Goal: Task Accomplishment & Management: Use online tool/utility

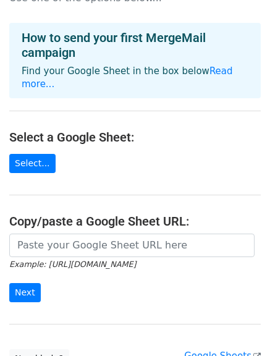
scroll to position [62, 0]
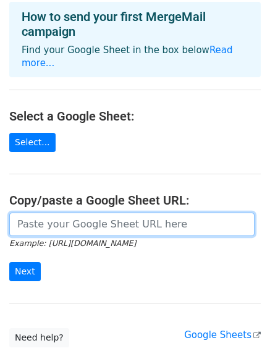
click at [75, 213] on input "url" at bounding box center [132, 225] width 246 height 24
paste input "https://docs.google.com/spreadsheets/d/1QlUGcsRbkBI9M0O7wzDeXfRZfuH-G8krQHIUq-D…"
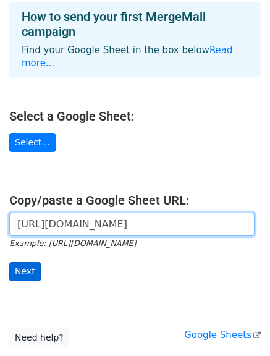
type input "https://docs.google.com/spreadsheets/d/1QlUGcsRbkBI9M0O7wzDeXfRZfuH-G8krQHIUq-D…"
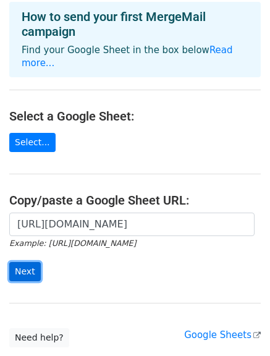
click at [16, 262] on input "Next" at bounding box center [25, 271] width 32 height 19
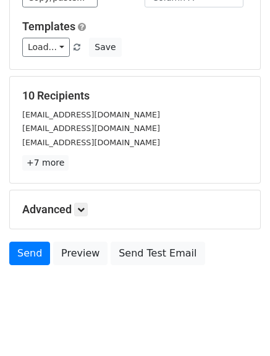
scroll to position [173, 0]
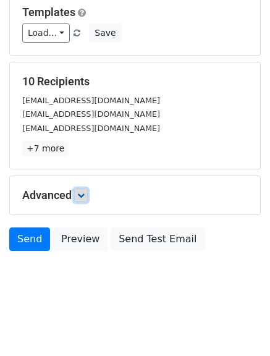
click at [88, 199] on link at bounding box center [81, 196] width 14 height 14
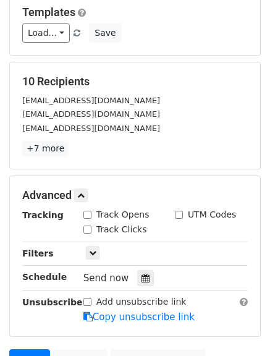
click at [90, 216] on input "Track Opens" at bounding box center [88, 215] width 8 height 8
checkbox input "true"
click at [89, 230] on input "Track Clicks" at bounding box center [88, 230] width 8 height 8
checkbox input "true"
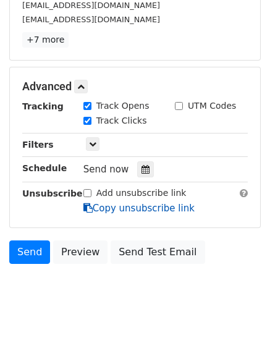
scroll to position [295, 0]
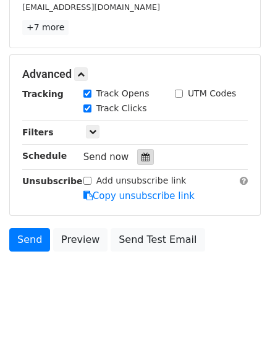
click at [142, 158] on icon at bounding box center [146, 157] width 8 height 9
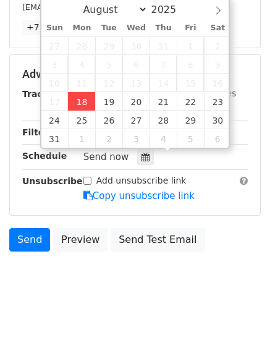
type input "2025-08-18 14:00"
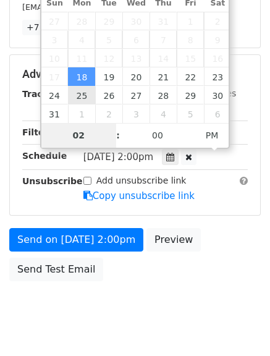
type input "4"
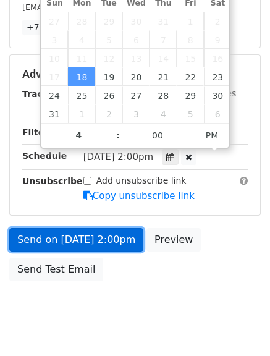
type input "2025-08-18 16:00"
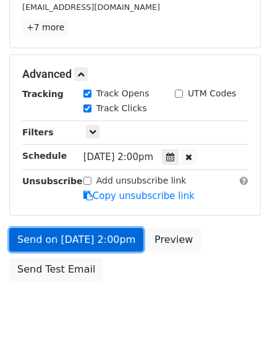
click at [75, 240] on link "Send on Aug 18 at 2:00pm" at bounding box center [76, 240] width 134 height 24
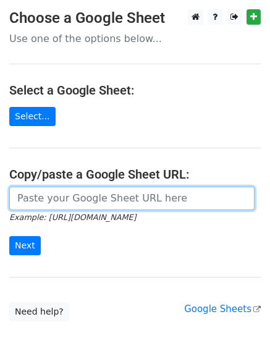
click at [100, 204] on input "url" at bounding box center [132, 199] width 246 height 24
type input "https://docs.google.com/spreadsheets/d/1QlUGcsRbkBI9M0O7wzDeXfRZfuH-G8krQHIUq-D…"
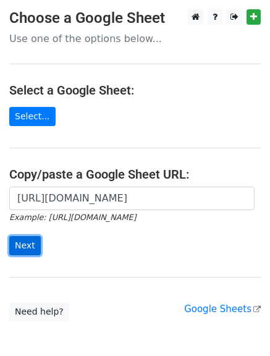
click at [22, 248] on input "Next" at bounding box center [25, 245] width 32 height 19
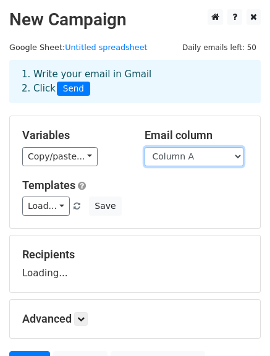
click at [170, 154] on select "Column A Column B Column C" at bounding box center [194, 156] width 99 height 19
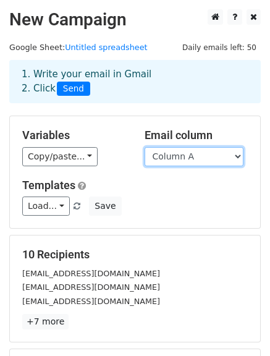
select select "Column B"
click at [145, 147] on select "Column A Column B Column C" at bounding box center [194, 156] width 99 height 19
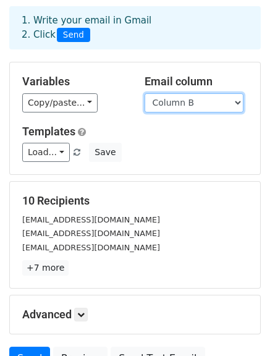
scroll to position [124, 0]
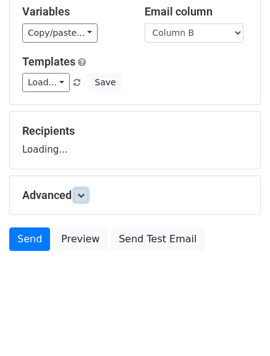
click at [80, 199] on link at bounding box center [81, 196] width 14 height 14
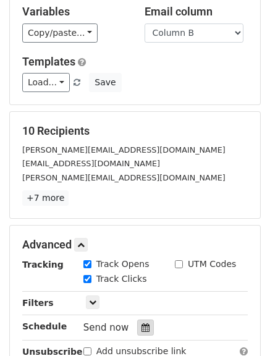
click at [137, 323] on div at bounding box center [145, 328] width 17 height 16
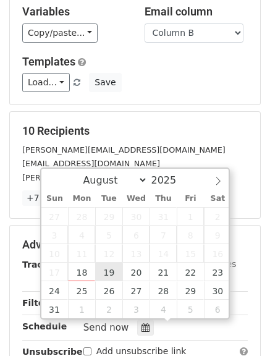
type input "2025-08-19 12:00"
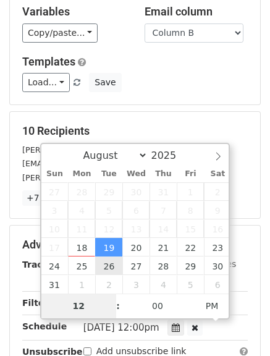
drag, startPoint x: 106, startPoint y: 276, endPoint x: 105, endPoint y: 269, distance: 6.9
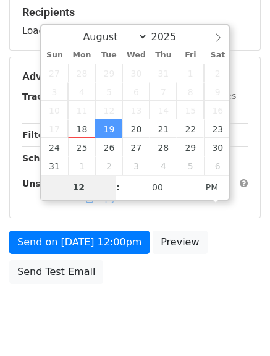
scroll to position [248, 0]
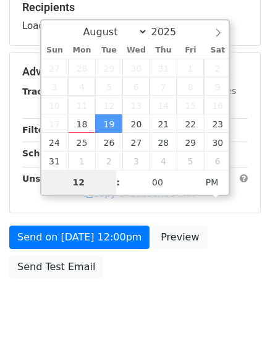
type input "5"
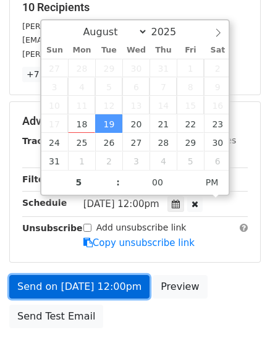
type input "2025-08-19 17:00"
click at [79, 280] on link "Send on Aug 19 at 12:00pm" at bounding box center [79, 287] width 140 height 24
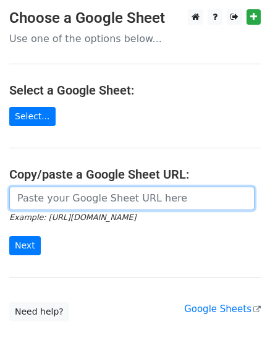
click at [73, 199] on input "url" at bounding box center [132, 199] width 246 height 24
type input "https://docs.google.com/spreadsheets/d/1QlUGcsRbkBI9M0O7wzDeXfRZfuH-G8krQHIUq-D…"
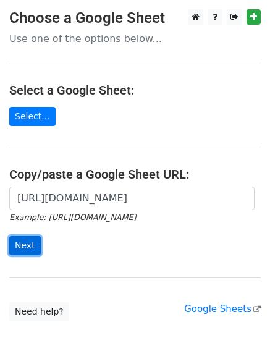
click at [26, 241] on input "Next" at bounding box center [25, 245] width 32 height 19
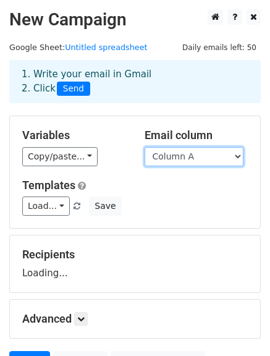
click at [201, 163] on select "Column A Column B Column C" at bounding box center [194, 156] width 99 height 19
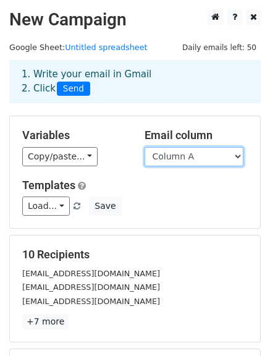
click at [201, 160] on select "Column A Column B Column C" at bounding box center [194, 156] width 99 height 19
select select "Column C"
click at [145, 147] on select "Column A Column B Column C" at bounding box center [194, 156] width 99 height 19
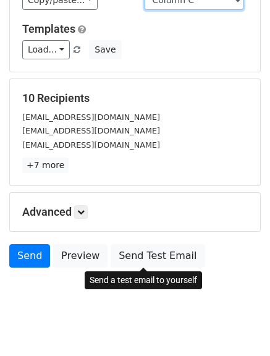
scroll to position [173, 0]
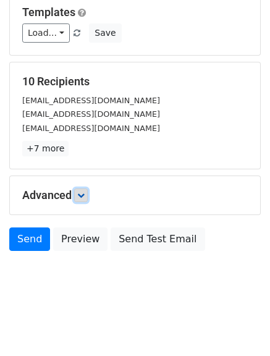
click at [85, 199] on link at bounding box center [81, 196] width 14 height 14
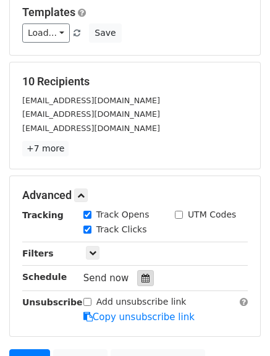
click at [142, 277] on icon at bounding box center [146, 278] width 8 height 9
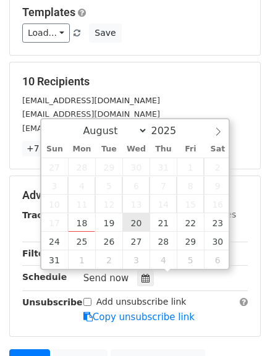
type input "2025-08-20 12:00"
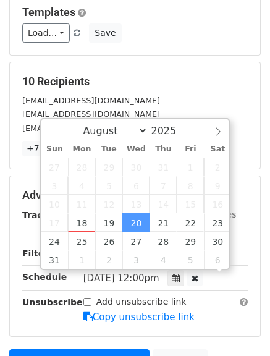
scroll to position [1, 0]
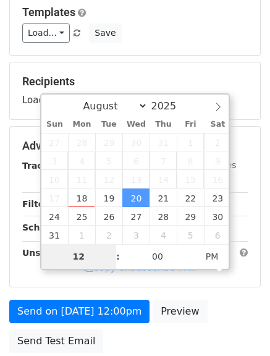
type input "6"
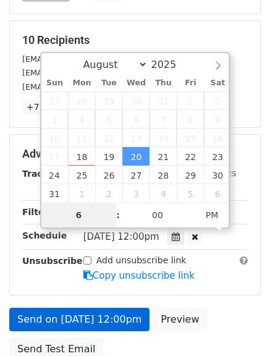
scroll to position [235, 0]
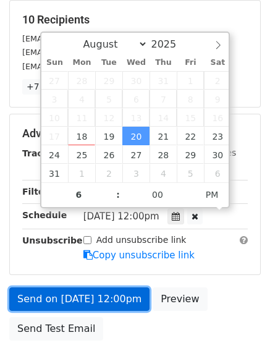
type input "2025-08-20 18:00"
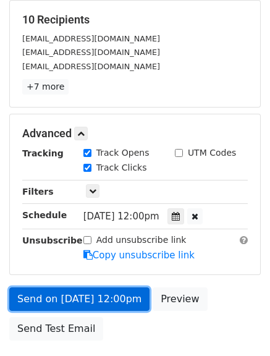
click at [72, 300] on link "Send on Aug 20 at 12:00pm" at bounding box center [79, 300] width 140 height 24
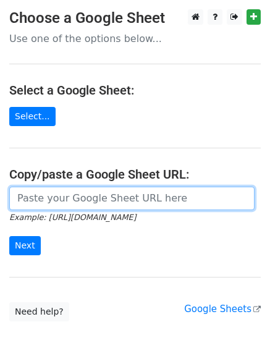
drag, startPoint x: 120, startPoint y: 194, endPoint x: 123, endPoint y: 209, distance: 15.2
click at [120, 194] on input "url" at bounding box center [132, 199] width 246 height 24
type input "https://docs.google.com/spreadsheets/d/1QlUGcsRbkBI9M0O7wzDeXfRZfuH-G8krQHIUq-D…"
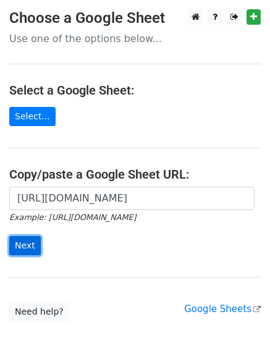
click at [24, 252] on input "Next" at bounding box center [25, 245] width 32 height 19
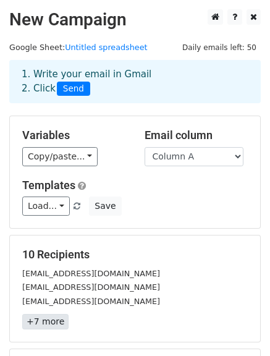
scroll to position [173, 0]
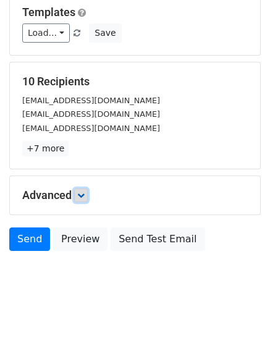
click at [83, 189] on link at bounding box center [81, 196] width 14 height 14
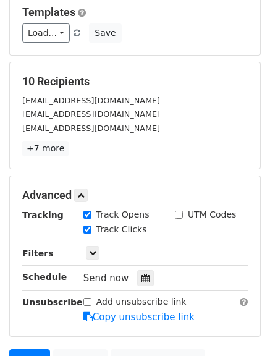
click at [149, 275] on div "Send now" at bounding box center [156, 278] width 145 height 17
click at [144, 281] on div at bounding box center [145, 278] width 17 height 16
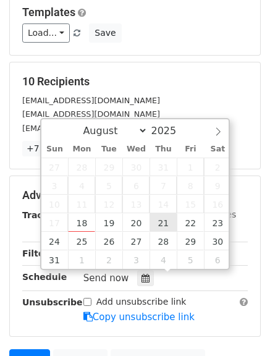
type input "2025-08-21 12:00"
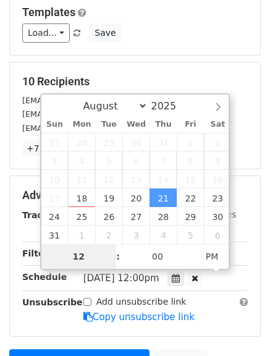
type input "7"
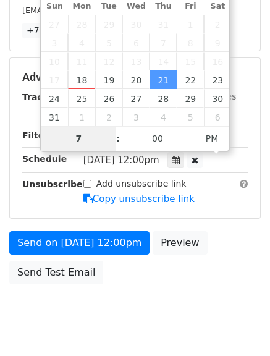
scroll to position [297, 0]
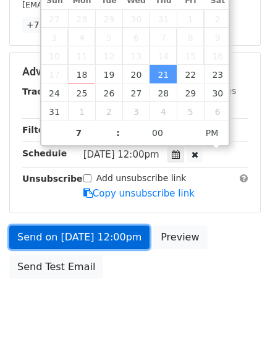
type input "2025-08-21 19:00"
click at [59, 235] on link "Send on Aug 21 at 12:00pm" at bounding box center [79, 238] width 140 height 24
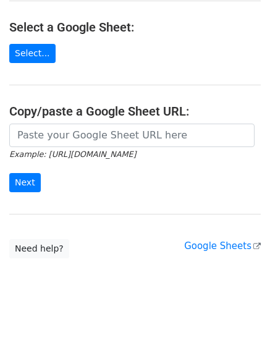
scroll to position [64, 0]
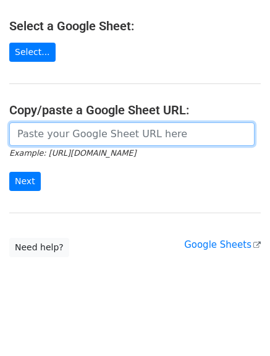
click at [114, 139] on input "url" at bounding box center [132, 135] width 246 height 24
type input "https://docs.google.com/spreadsheets/d/1QlUGcsRbkBI9M0O7wzDeXfRZfuH-G8krQHIUq-D…"
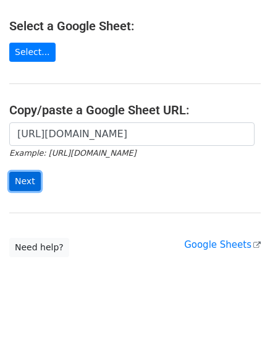
click at [17, 185] on input "Next" at bounding box center [25, 181] width 32 height 19
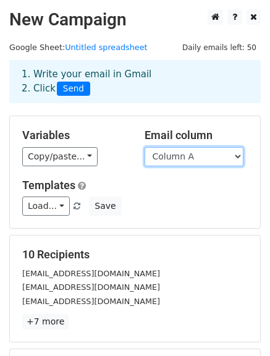
click at [238, 152] on select "Column A Column B Column C" at bounding box center [194, 156] width 99 height 19
select select "Column B"
click at [145, 147] on select "Column A Column B Column C" at bounding box center [194, 156] width 99 height 19
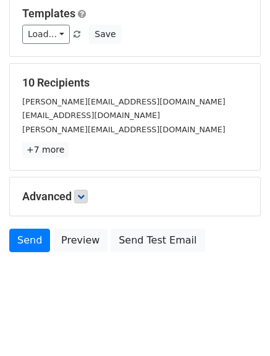
scroll to position [173, 0]
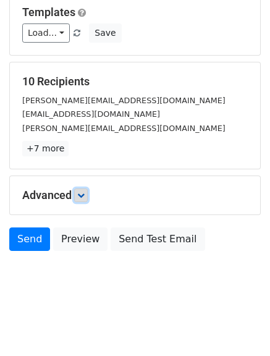
click at [83, 194] on icon at bounding box center [80, 195] width 7 height 7
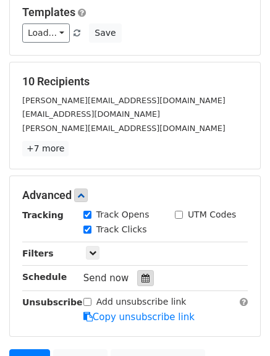
click at [137, 279] on div at bounding box center [145, 278] width 17 height 16
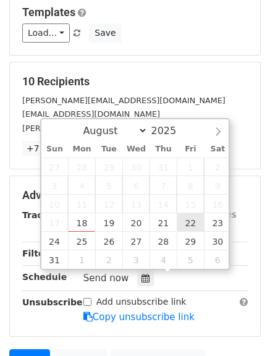
type input "2025-08-22 12:00"
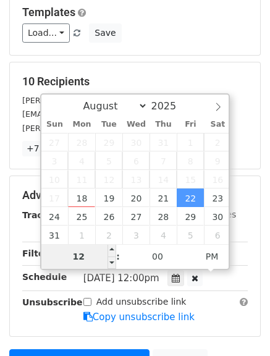
type input "8"
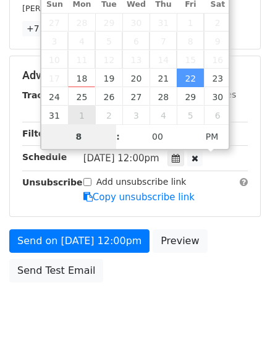
scroll to position [297, 0]
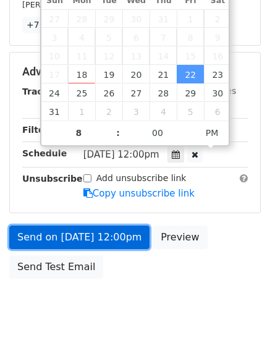
type input "2025-08-22 20:00"
click at [84, 230] on link "Send on Aug 22 at 12:00pm" at bounding box center [79, 238] width 140 height 24
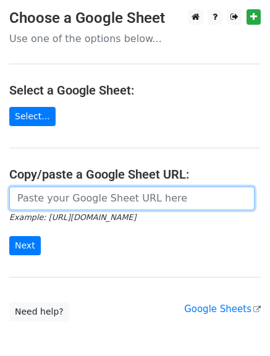
click at [64, 191] on input "url" at bounding box center [132, 199] width 246 height 24
type input "[URL][DOMAIN_NAME]"
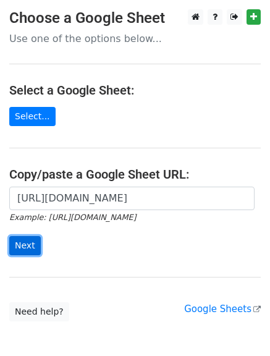
click at [24, 246] on input "Next" at bounding box center [25, 245] width 32 height 19
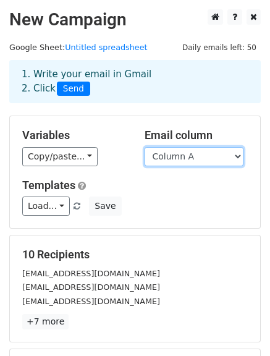
click at [204, 154] on select "Column A Column B Column C" at bounding box center [194, 156] width 99 height 19
select select "Column C"
click at [145, 147] on select "Column A Column B Column C" at bounding box center [194, 156] width 99 height 19
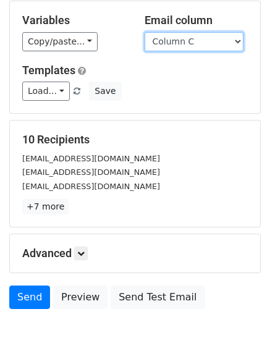
scroll to position [124, 0]
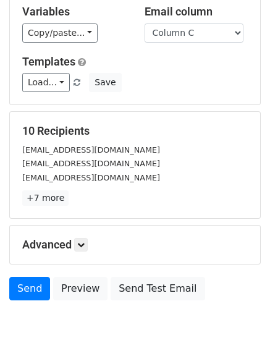
click at [86, 191] on p "+7 more" at bounding box center [135, 198] width 226 height 15
click at [83, 252] on div "Advanced Tracking Track Opens UTM Codes Track Clicks Filters Only include sprea…" at bounding box center [135, 245] width 251 height 38
click at [83, 243] on icon at bounding box center [80, 244] width 7 height 7
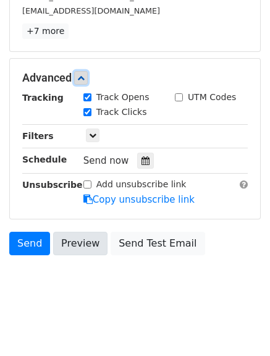
scroll to position [295, 0]
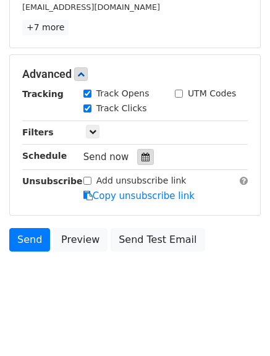
click at [142, 160] on icon at bounding box center [146, 157] width 8 height 9
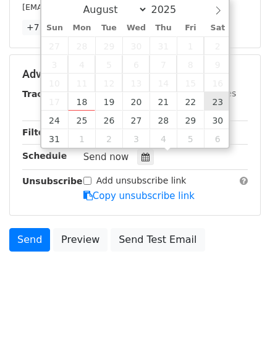
type input "[DATE] 12:00"
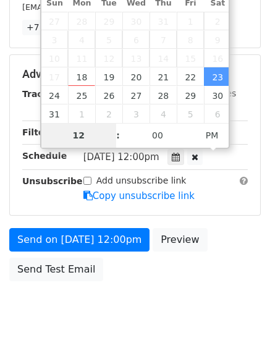
type input "9"
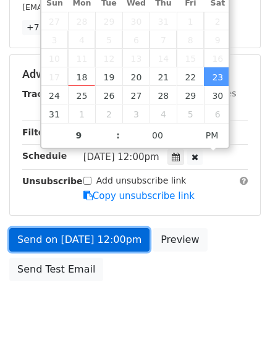
type input "[DATE] 21:00"
click at [72, 236] on link "Send on [DATE] 12:00pm" at bounding box center [79, 240] width 140 height 24
